Goal: Share content: Share content

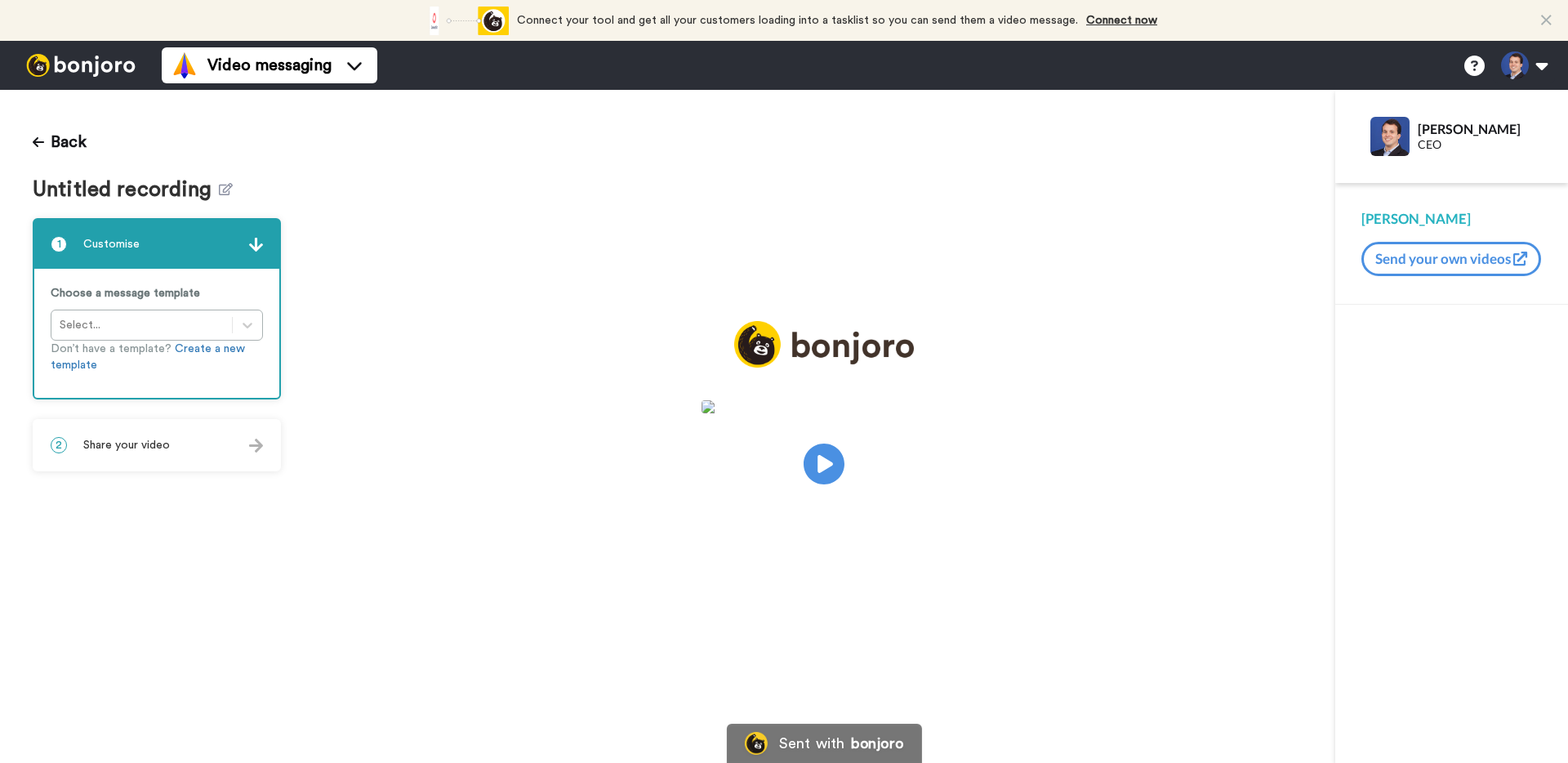
click at [171, 449] on div "2 Share your video" at bounding box center [156, 445] width 245 height 49
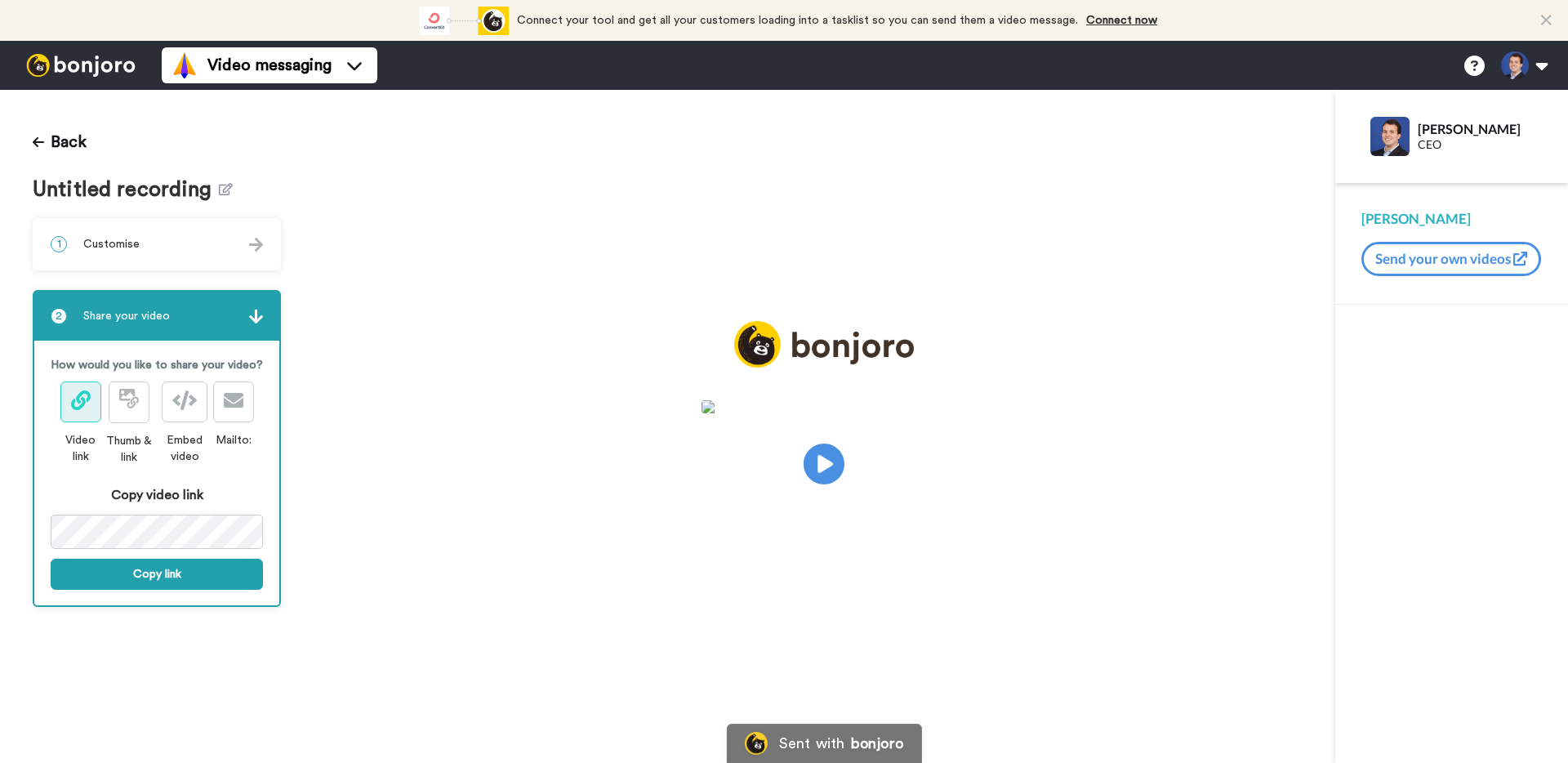
click at [164, 589] on div "How would you like to share your video? Video link Thumb & link Embed video Mai…" at bounding box center [156, 473] width 245 height 266
click at [167, 573] on button "Copy link" at bounding box center [156, 574] width 212 height 31
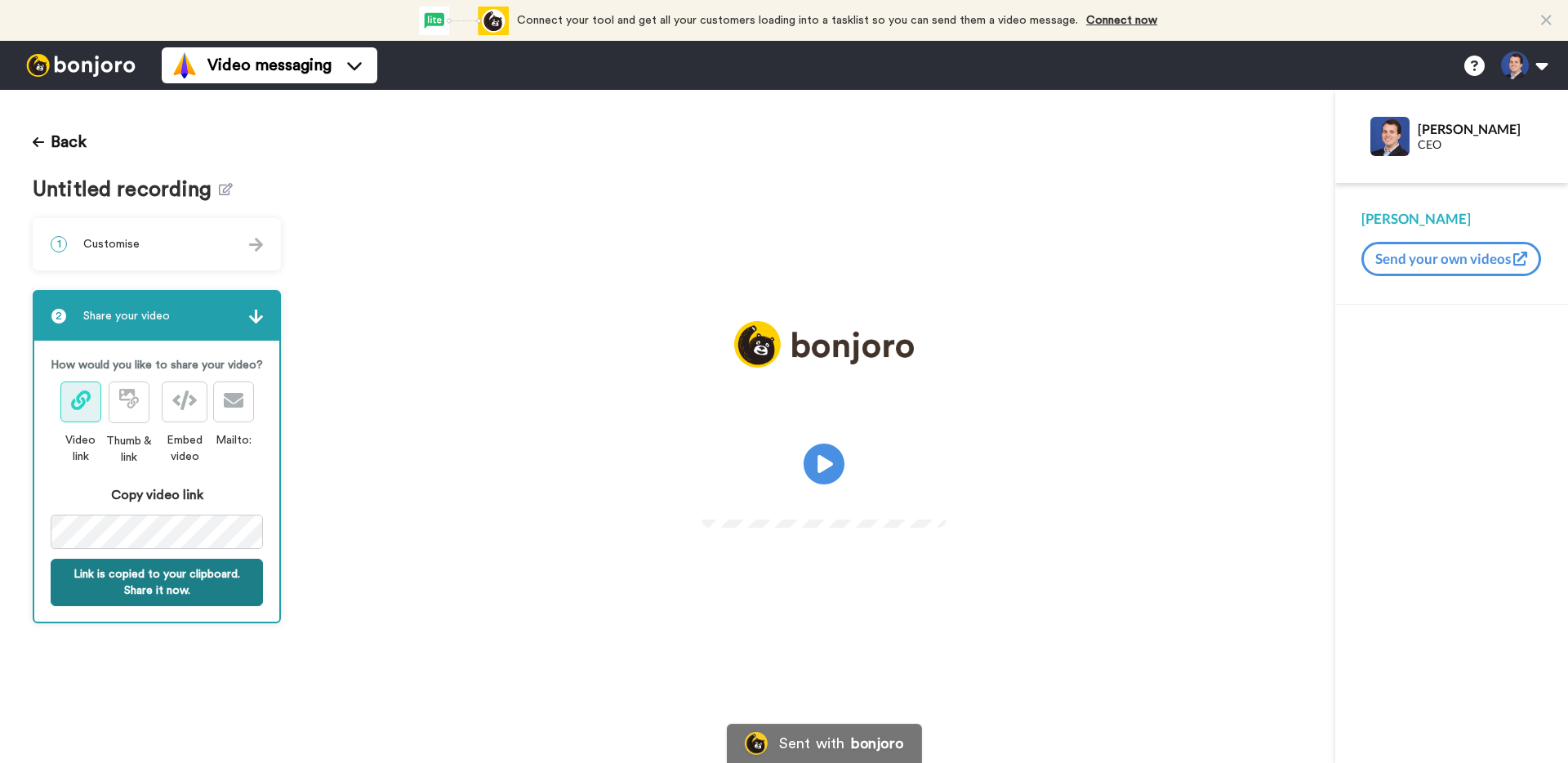
click at [164, 592] on button "Link is copied to your clipboard. Share it now." at bounding box center [156, 583] width 212 height 48
